Goal: Task Accomplishment & Management: Manage account settings

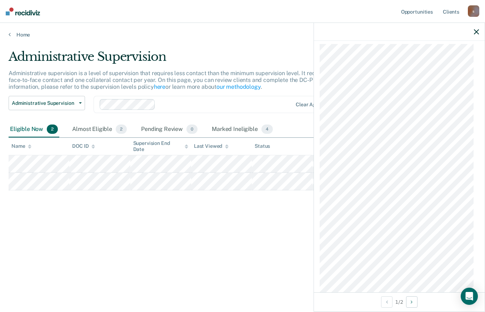
scroll to position [373, 0]
click at [413, 302] on icon "Next Opportunity" at bounding box center [412, 301] width 2 height 5
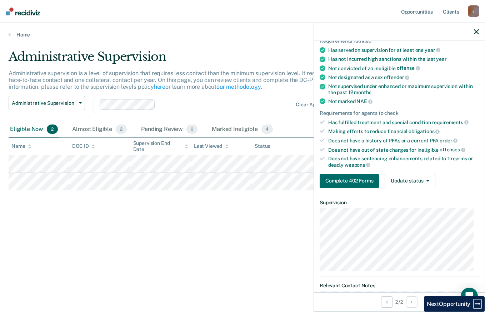
scroll to position [52, 0]
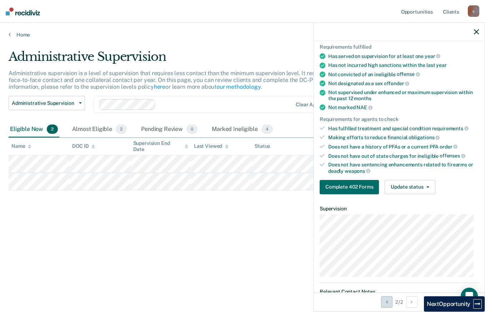
click at [386, 303] on icon "Previous Opportunity" at bounding box center [387, 301] width 2 height 5
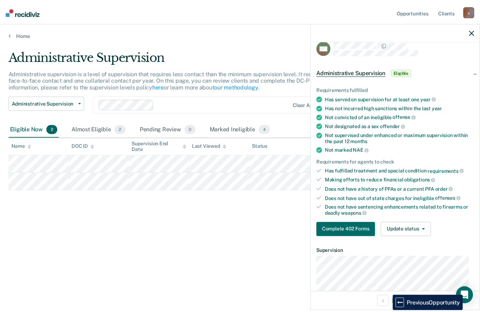
scroll to position [10, 0]
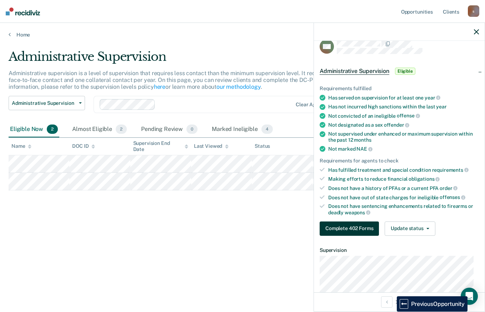
click at [364, 229] on button "Complete 402 Forms" at bounding box center [349, 228] width 59 height 14
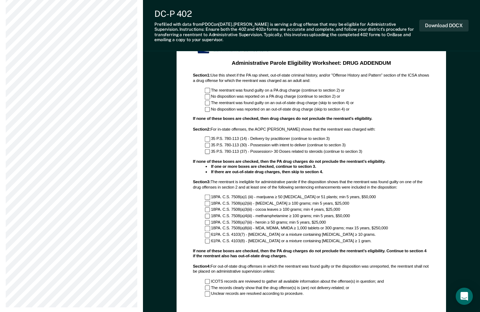
scroll to position [402, 0]
click at [252, 307] on div "Administrative Parole Eligibility Worksheet: DRUG ADDENDUM Section 1 : Use this…" at bounding box center [311, 202] width 253 height 335
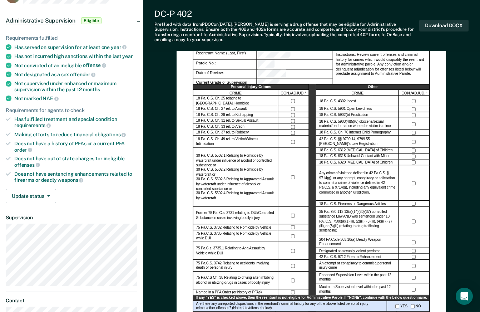
scroll to position [58, 0]
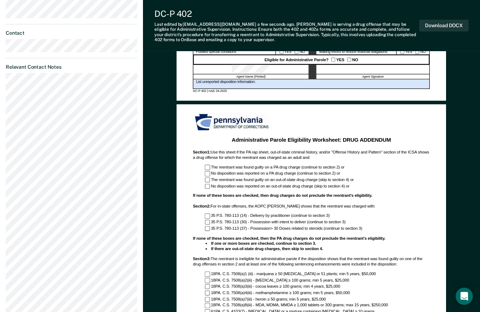
scroll to position [0, 0]
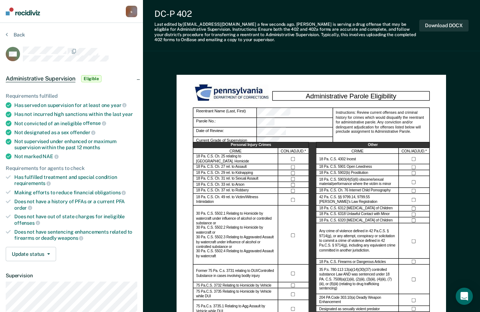
click at [94, 77] on span "Eligible" at bounding box center [91, 78] width 20 height 7
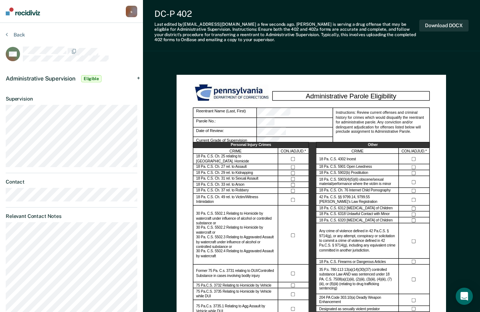
click at [91, 81] on span "Eligible" at bounding box center [91, 78] width 20 height 7
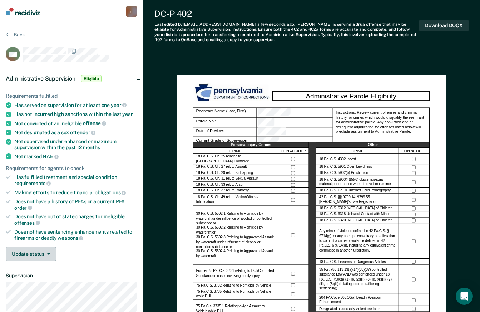
click at [48, 253] on icon "button" at bounding box center [48, 253] width 3 height 1
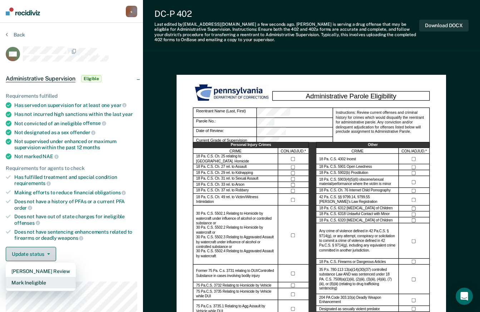
click at [39, 284] on button "Mark Ineligible" at bounding box center [41, 282] width 70 height 11
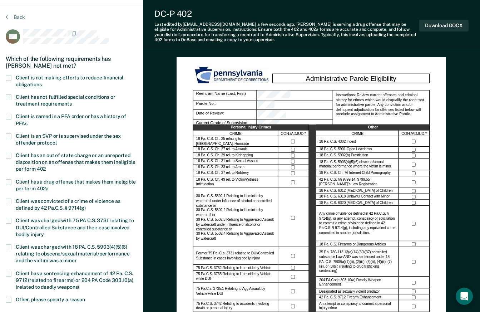
scroll to position [19, 0]
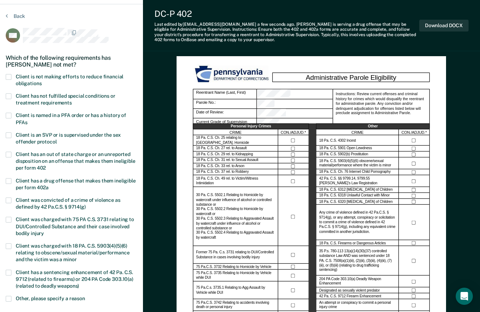
click at [104, 200] on span "Client was convicted of a crime of violence as defined by 42 Pa.C.S. § 9714(g)" at bounding box center [68, 203] width 105 height 13
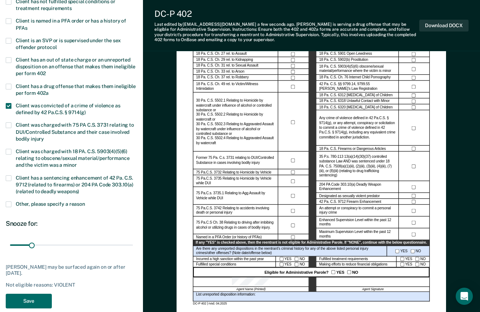
scroll to position [121, 0]
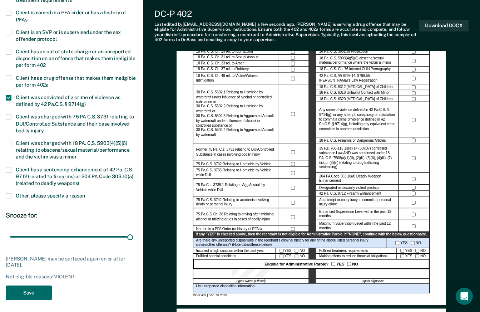
type input "180"
click at [38, 292] on button "Save" at bounding box center [29, 292] width 46 height 15
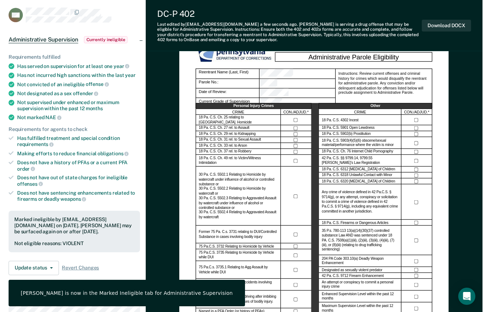
scroll to position [0, 0]
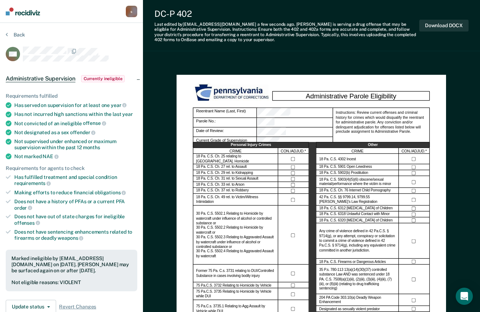
click at [19, 35] on button "Back" at bounding box center [15, 34] width 19 height 6
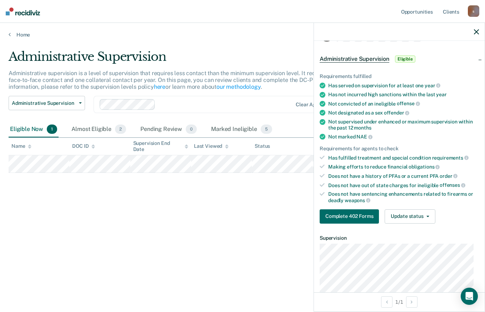
scroll to position [23, 0]
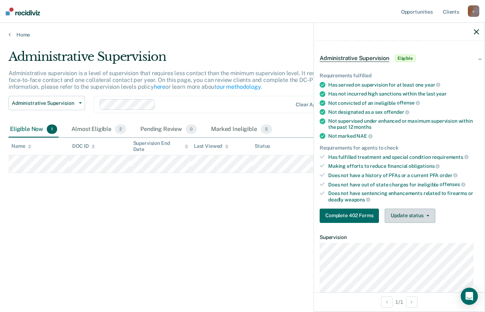
click at [427, 215] on icon "button" at bounding box center [428, 215] width 3 height 1
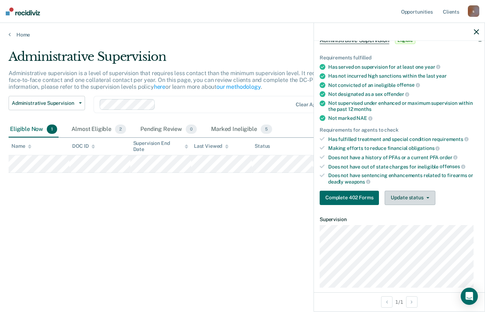
scroll to position [47, 0]
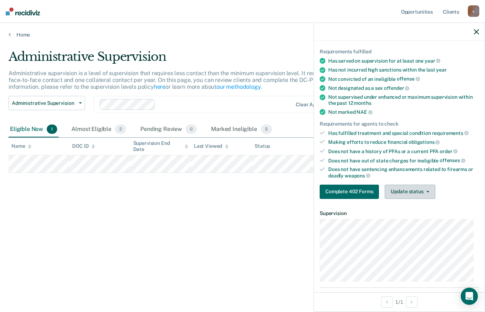
click at [430, 190] on button "Update status" at bounding box center [410, 191] width 50 height 14
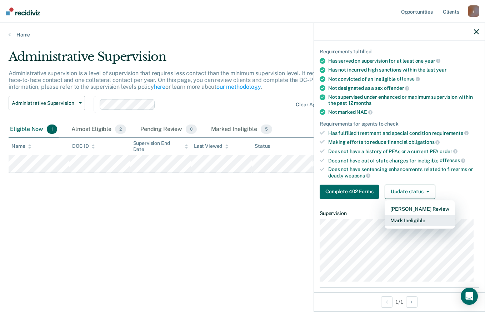
click at [420, 221] on button "Mark Ineligible" at bounding box center [420, 219] width 70 height 11
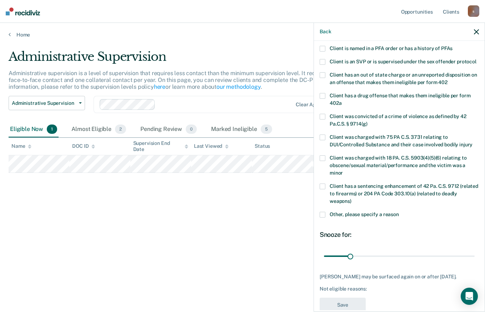
scroll to position [85, 0]
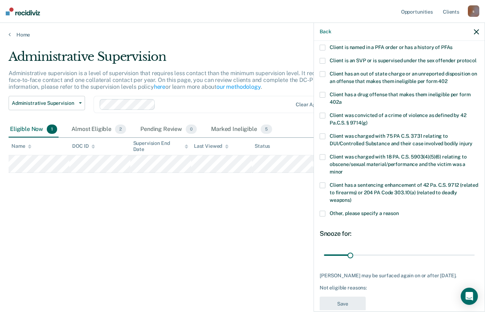
click at [391, 216] on span "Other, please specify a reason" at bounding box center [364, 213] width 69 height 6
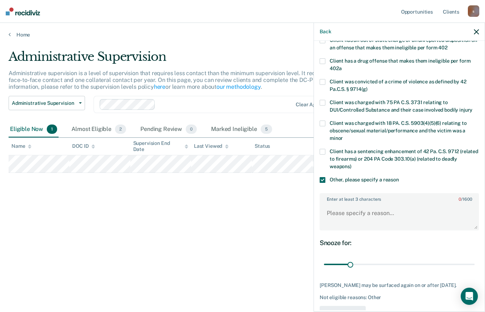
scroll to position [126, 0]
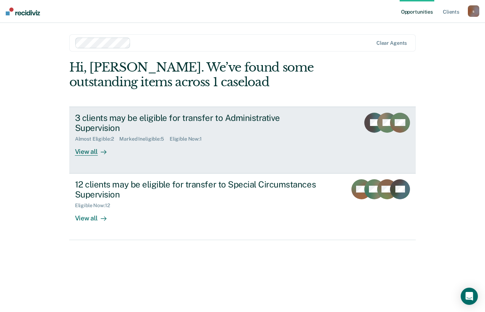
click at [91, 147] on link "3 clients may be eligible for transfer to Administrative Supervision Almost Eli…" at bounding box center [242, 140] width 347 height 67
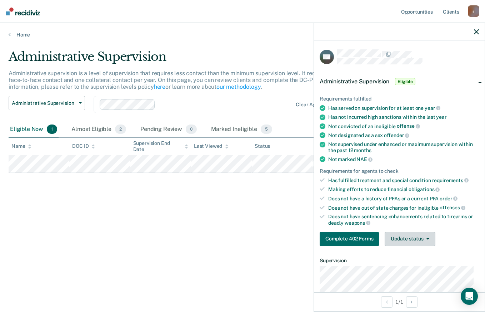
click at [424, 238] on span "button" at bounding box center [427, 238] width 6 height 1
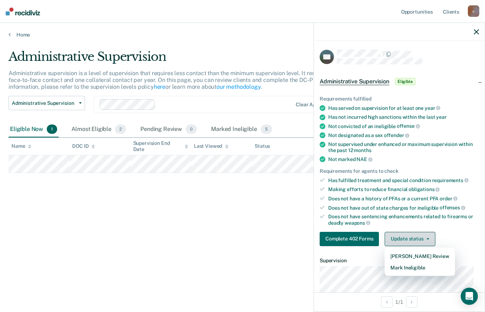
click at [420, 266] on button "Mark Ineligible" at bounding box center [420, 267] width 70 height 11
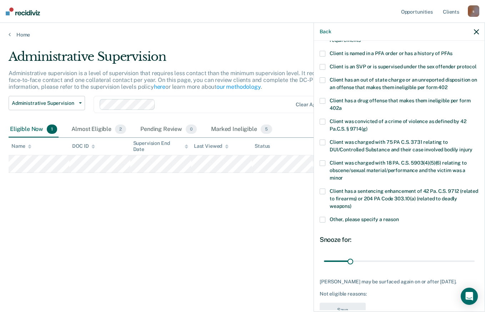
scroll to position [80, 0]
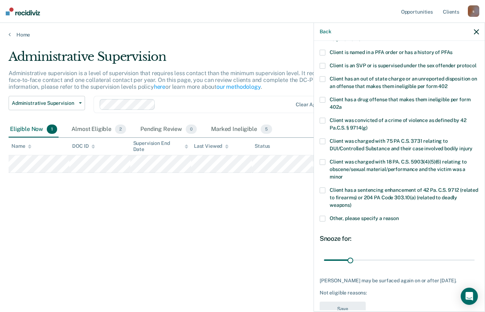
click at [380, 221] on span "Other, please specify a reason" at bounding box center [364, 218] width 69 height 6
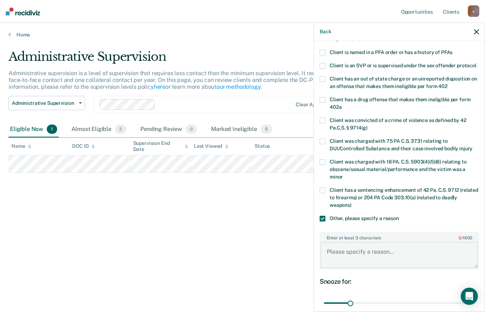
click at [404, 258] on textarea "Enter at least 3 characters 0 / 1600" at bounding box center [400, 255] width 158 height 26
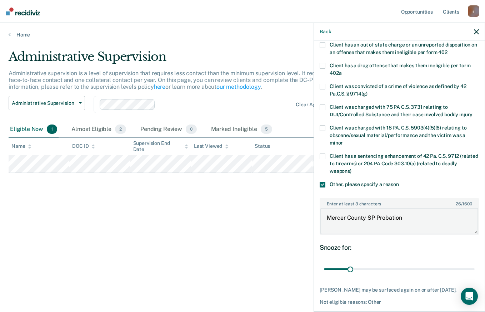
scroll to position [154, 0]
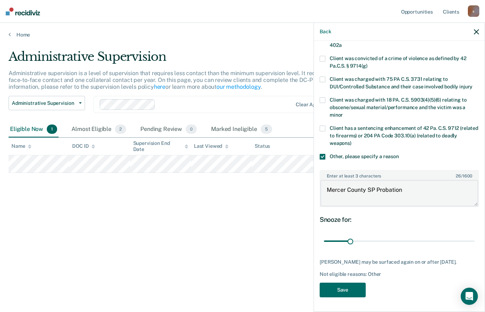
type textarea "Mercer County SP Probation"
click at [359, 293] on button "Save" at bounding box center [343, 289] width 46 height 15
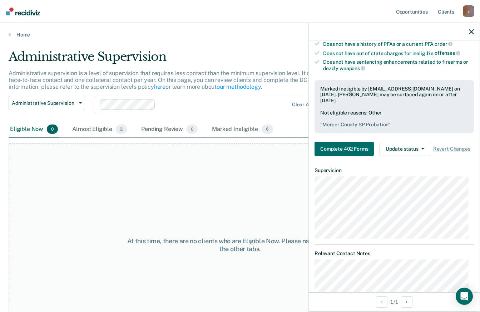
click at [264, 224] on div "At this time, there are no clients who are Eligible Now. Please navigate to one…" at bounding box center [240, 244] width 463 height 203
click at [98, 124] on div "Almost Eligible 2" at bounding box center [100, 130] width 58 height 16
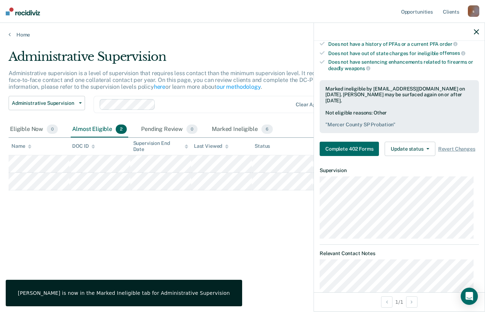
click at [209, 229] on div "Administrative Supervision Administrative supervision is a level of supervision…" at bounding box center [243, 153] width 468 height 209
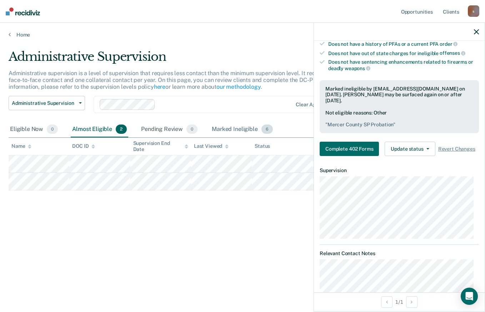
click at [241, 133] on div "Marked Ineligible 6" at bounding box center [243, 130] width 64 height 16
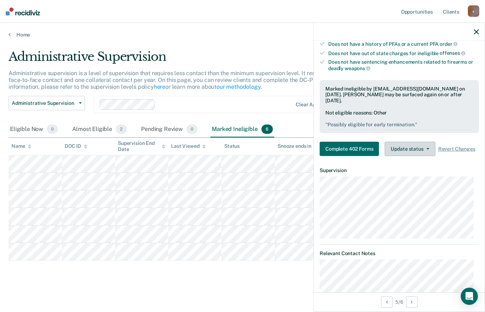
click at [427, 149] on icon "button" at bounding box center [428, 148] width 3 height 1
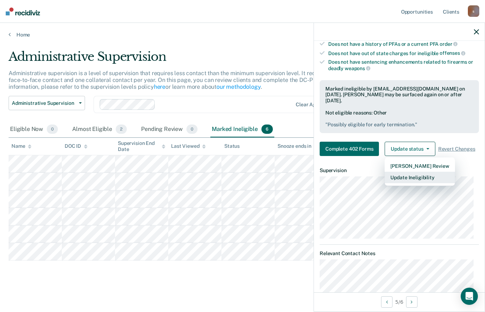
click at [425, 183] on button "Update Ineligibility" at bounding box center [420, 177] width 70 height 11
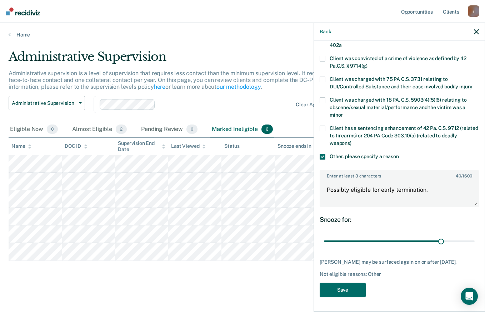
scroll to position [148, 0]
type input "145"
click at [438, 190] on textarea "Possibly eligible for early termination." at bounding box center [400, 193] width 158 height 26
type textarea "D"
type textarea "Pending Out of state charges"
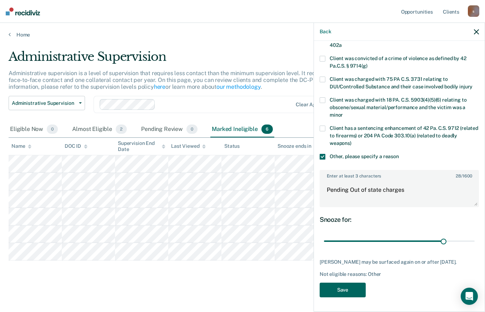
click at [350, 289] on button "Save" at bounding box center [343, 289] width 46 height 15
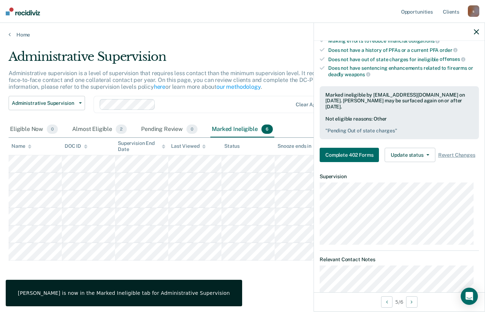
click at [277, 280] on div "Administrative Supervision Administrative supervision is a level of supervision…" at bounding box center [243, 165] width 468 height 232
